Goal: Transaction & Acquisition: Purchase product/service

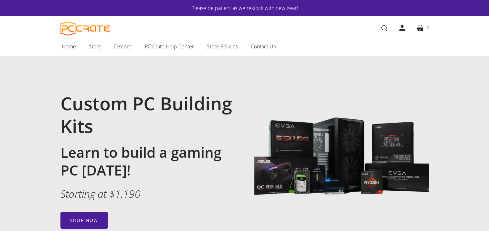
click at [90, 48] on span "Store" at bounding box center [95, 46] width 12 height 8
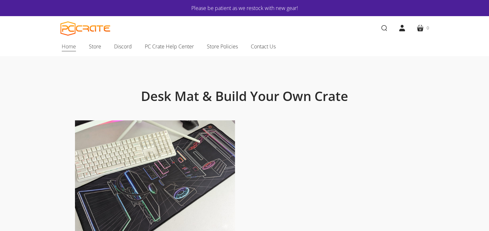
click at [66, 49] on span "Home" at bounding box center [69, 46] width 14 height 8
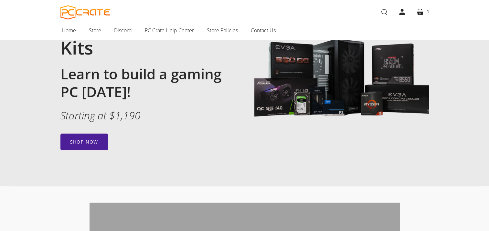
scroll to position [80, 0]
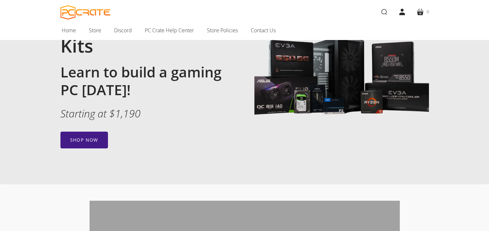
click at [91, 140] on link "Shop now" at bounding box center [84, 140] width 48 height 17
